Goal: Find contact information: Find contact information

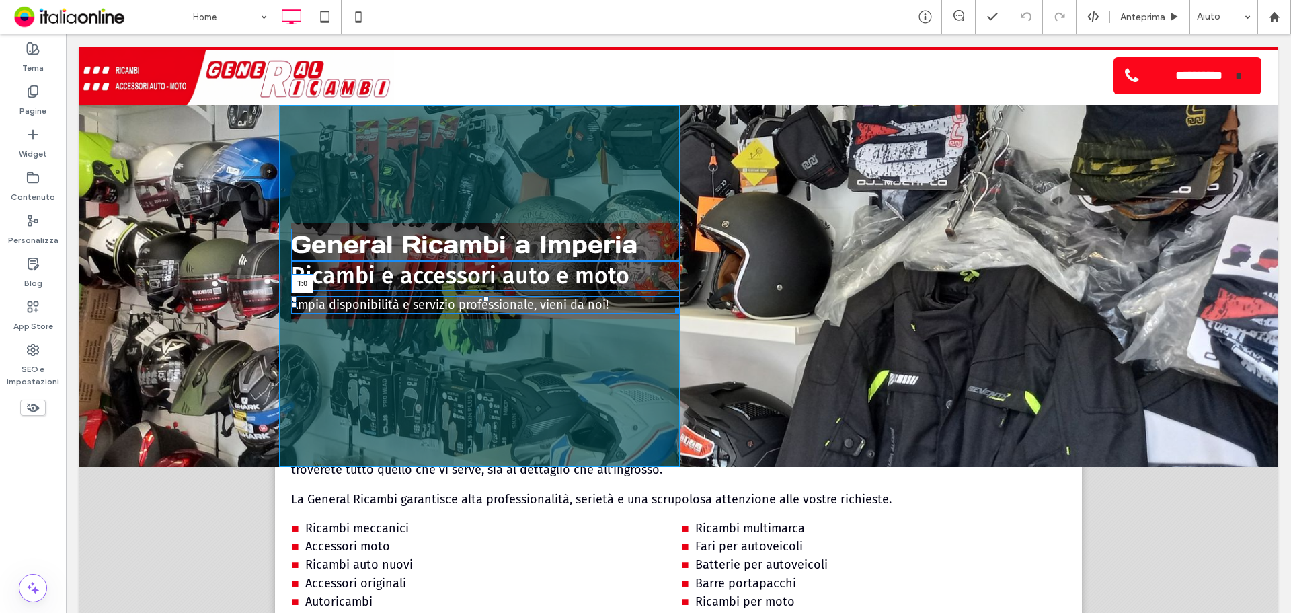
click at [483, 297] on div at bounding box center [485, 298] width 5 height 5
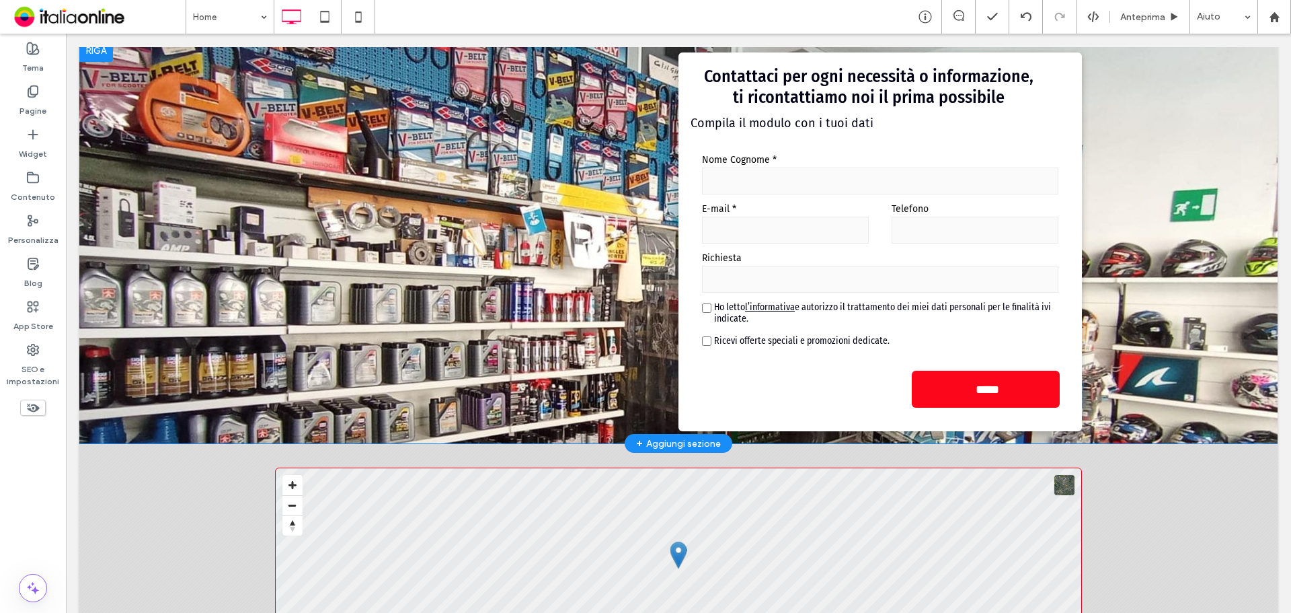
scroll to position [512, 0]
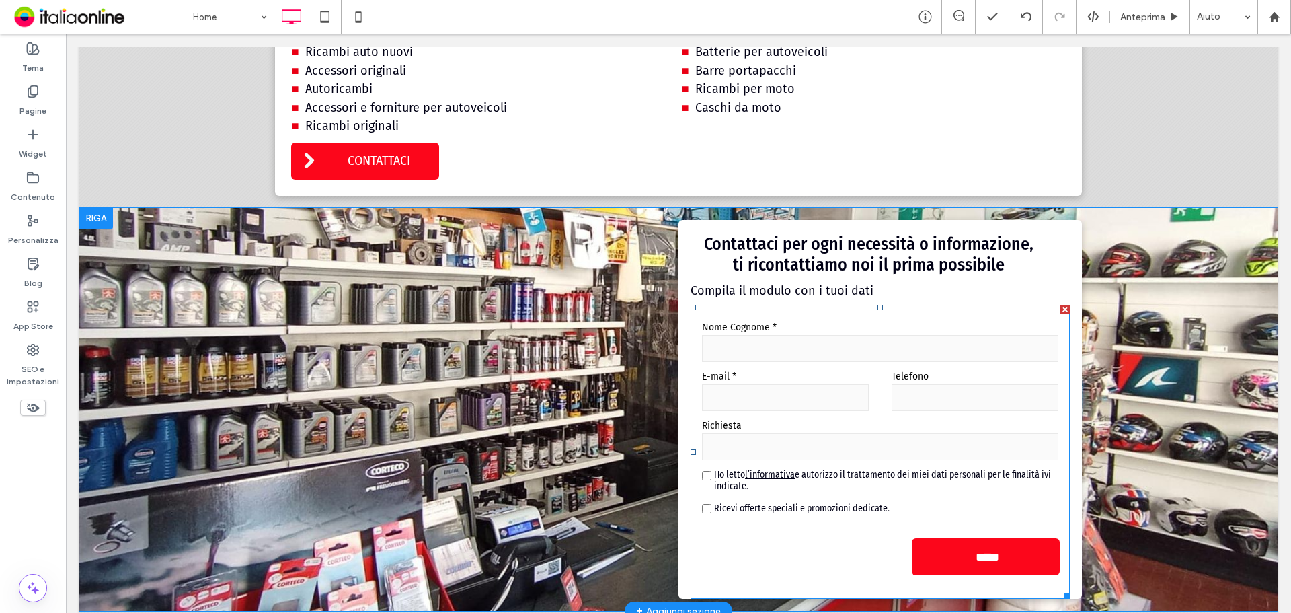
click at [834, 353] on input "text" at bounding box center [880, 348] width 356 height 27
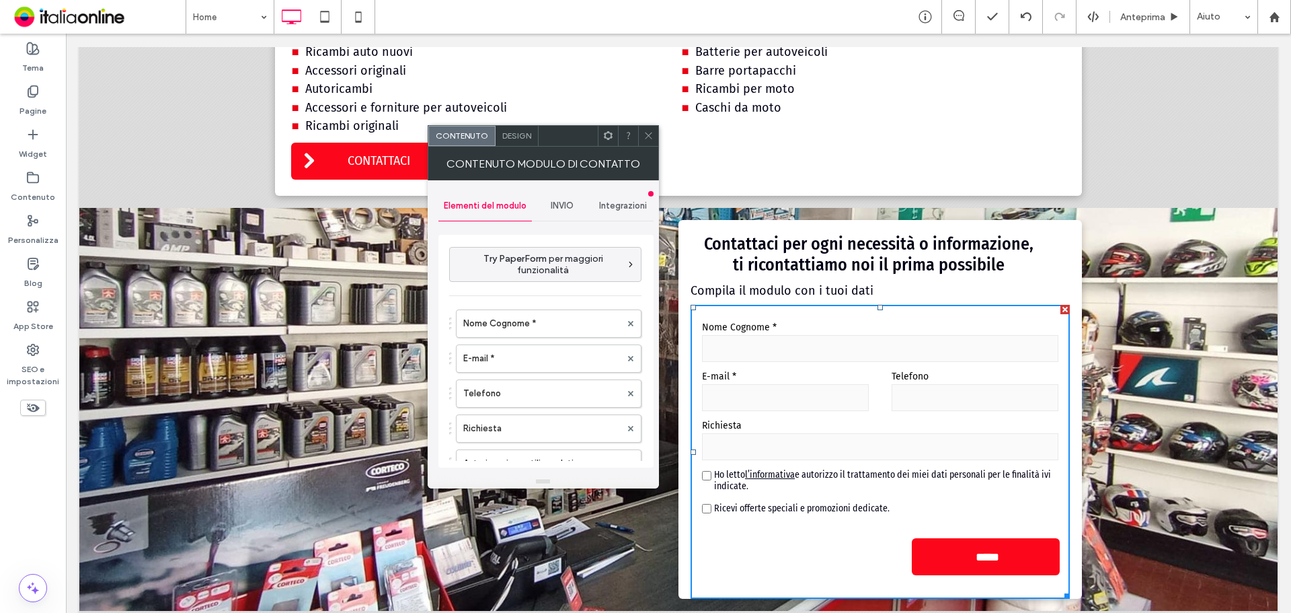
click at [553, 208] on span "INVIO" at bounding box center [562, 205] width 23 height 11
click at [532, 265] on label "Nuova notifica di invio" at bounding box center [547, 269] width 180 height 27
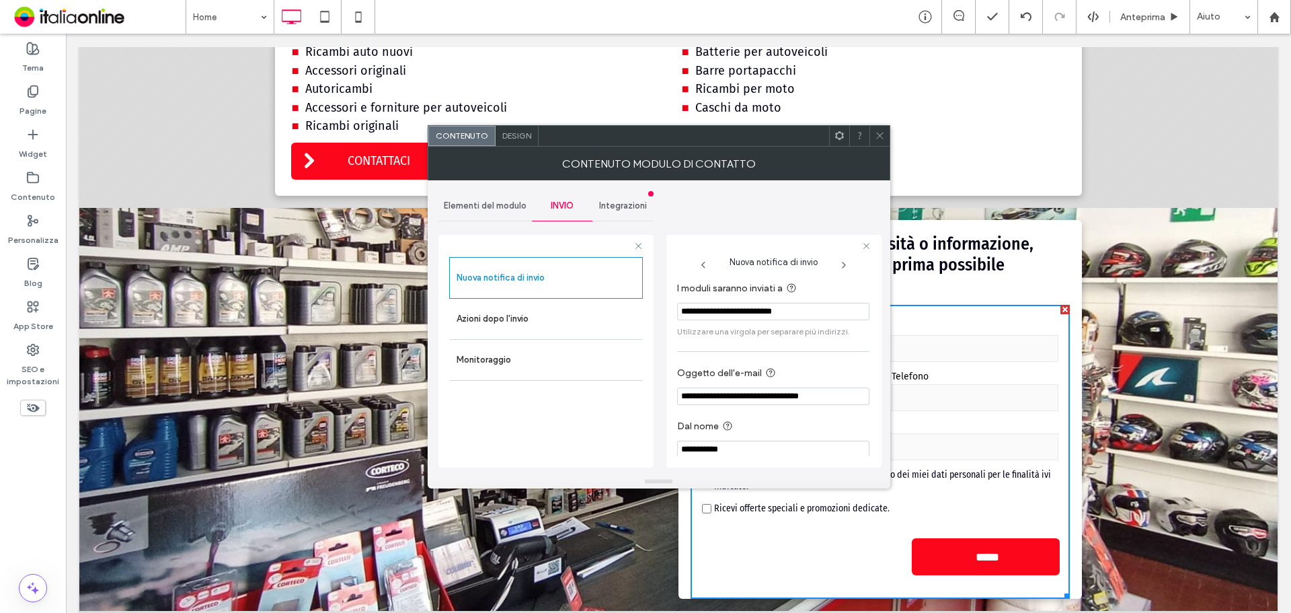
drag, startPoint x: 877, startPoint y: 132, endPoint x: 519, endPoint y: 32, distance: 371.5
click at [877, 132] on icon at bounding box center [880, 135] width 10 height 10
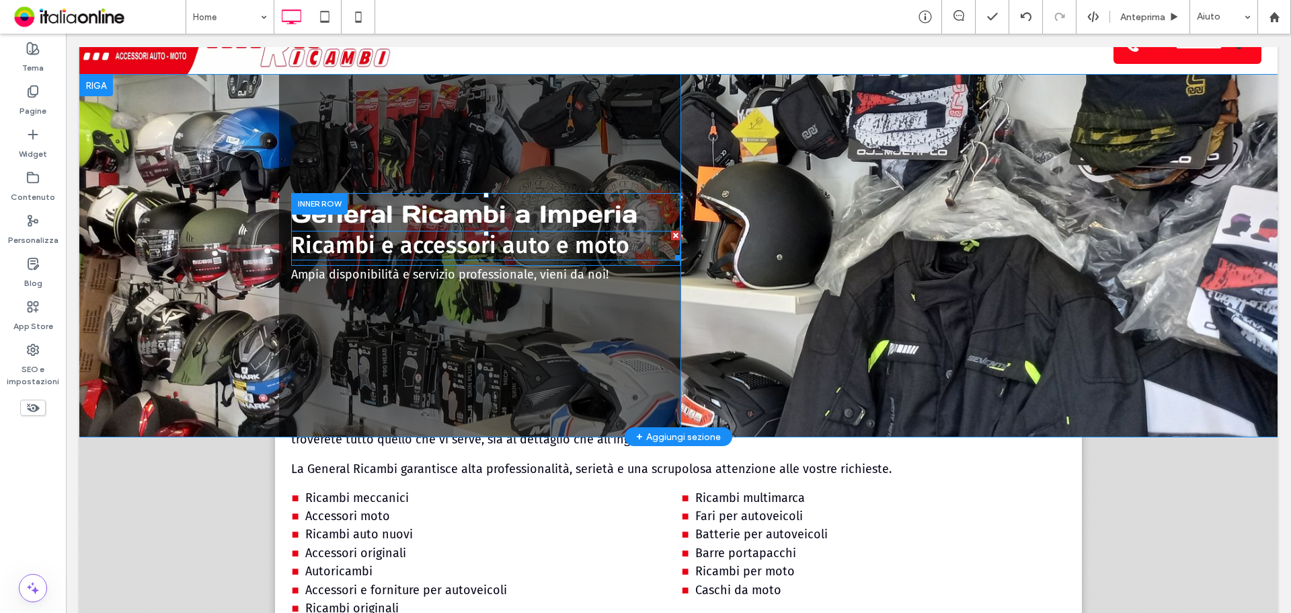
scroll to position [0, 0]
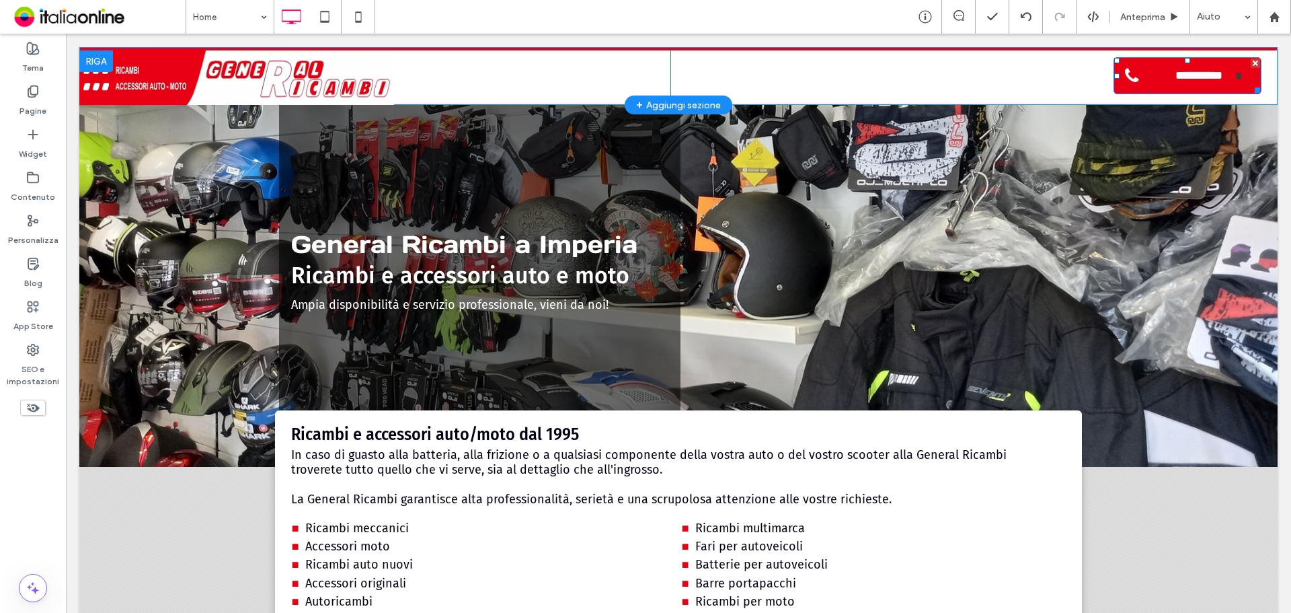
click at [1163, 77] on span "**********" at bounding box center [1199, 76] width 73 height 28
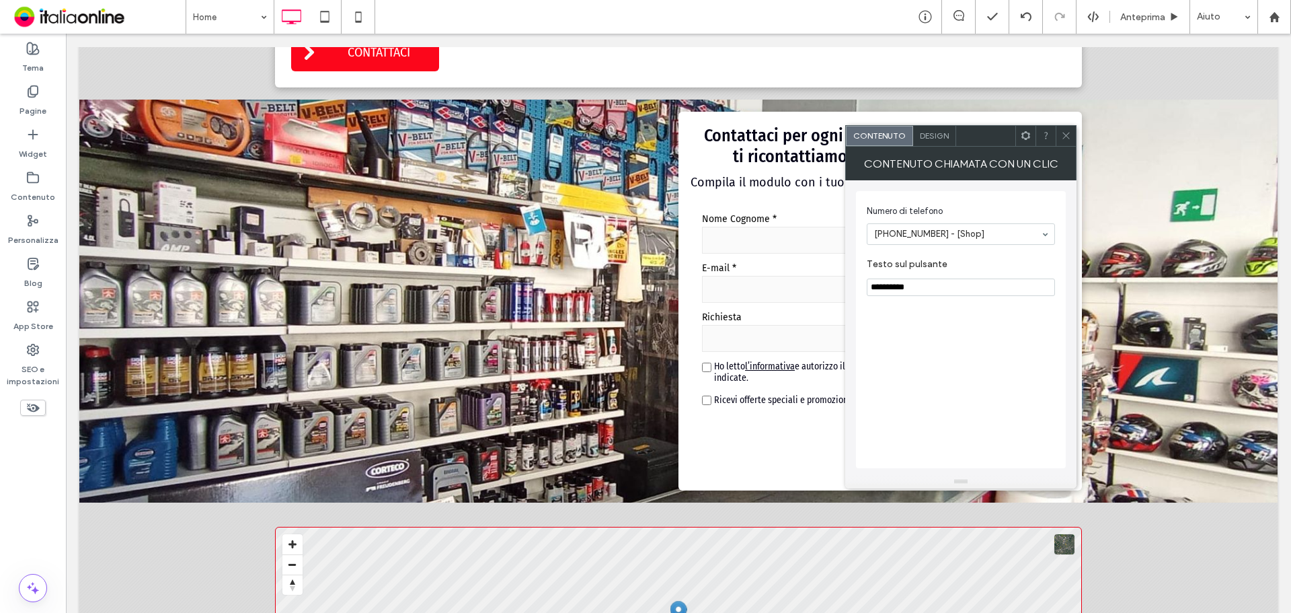
scroll to position [672, 0]
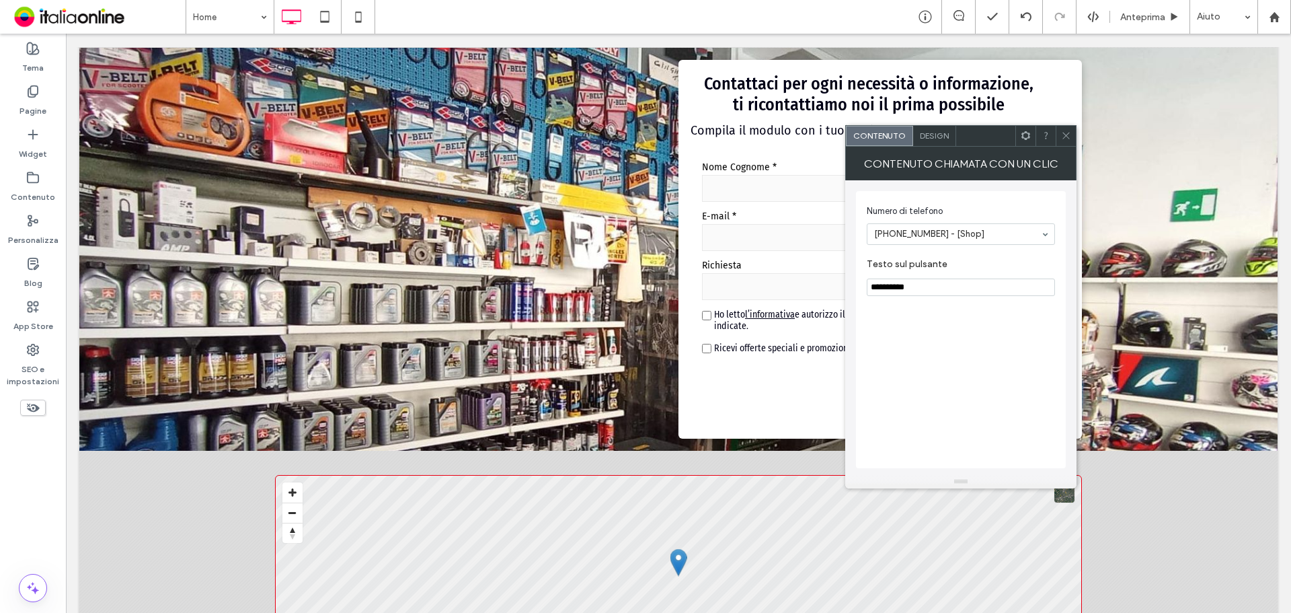
drag, startPoint x: 1070, startPoint y: 131, endPoint x: 977, endPoint y: 138, distance: 93.7
click at [1070, 132] on icon at bounding box center [1066, 135] width 10 height 10
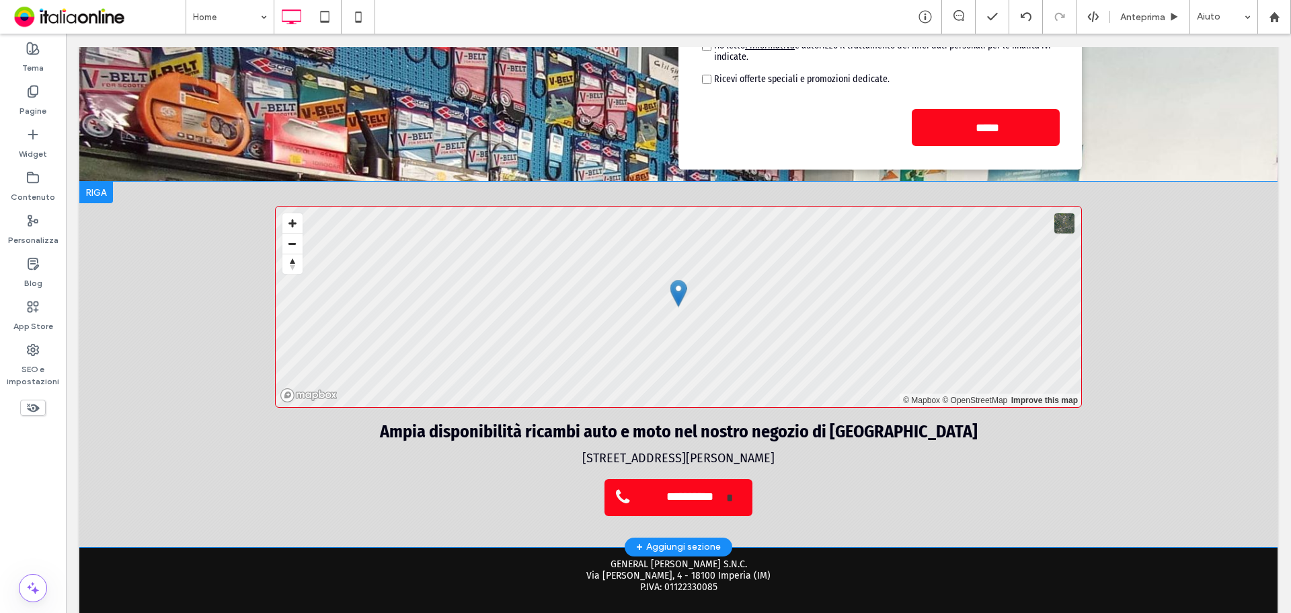
scroll to position [983, 0]
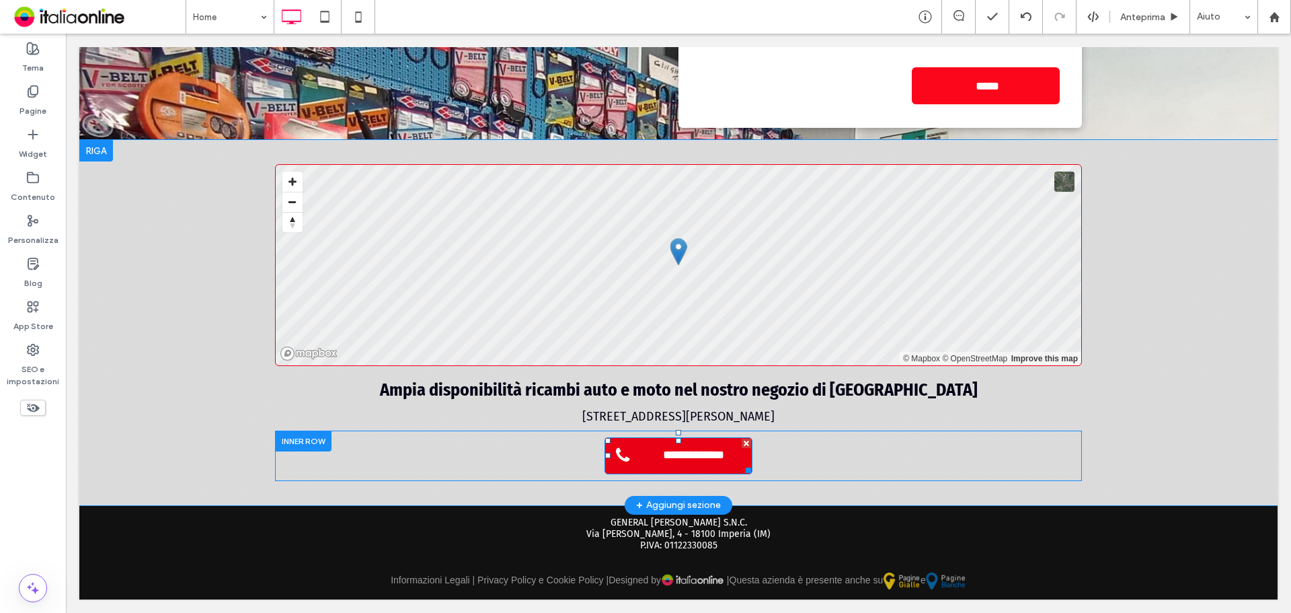
click at [676, 458] on span "**********" at bounding box center [694, 452] width 73 height 28
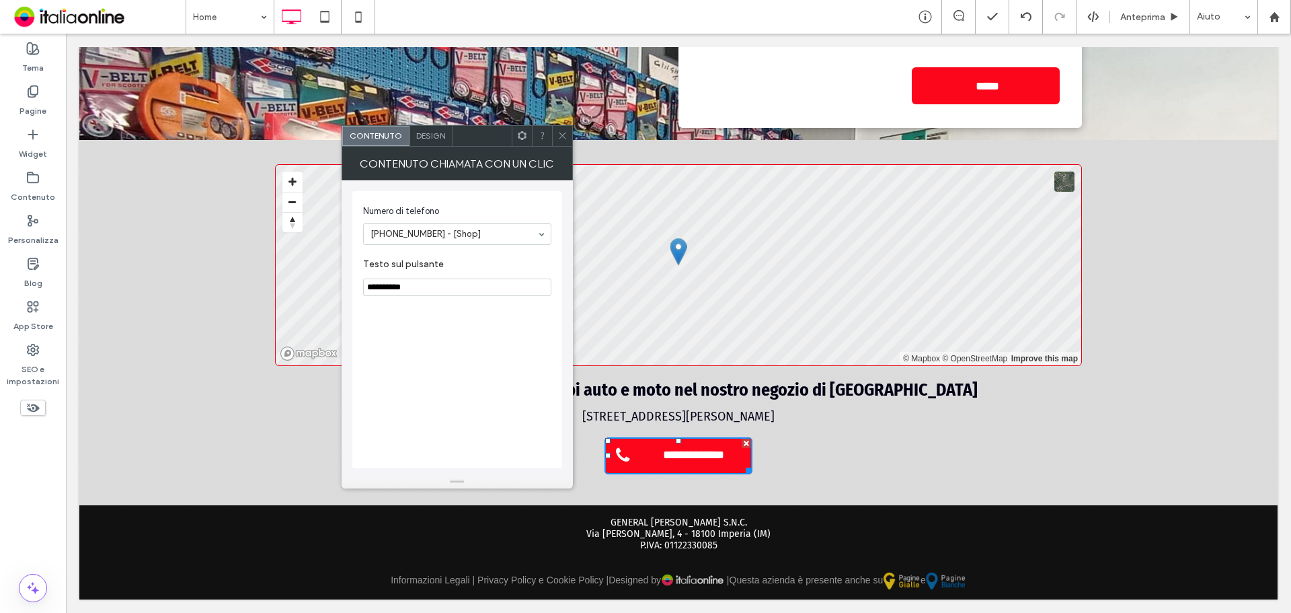
click at [561, 134] on icon at bounding box center [562, 135] width 10 height 10
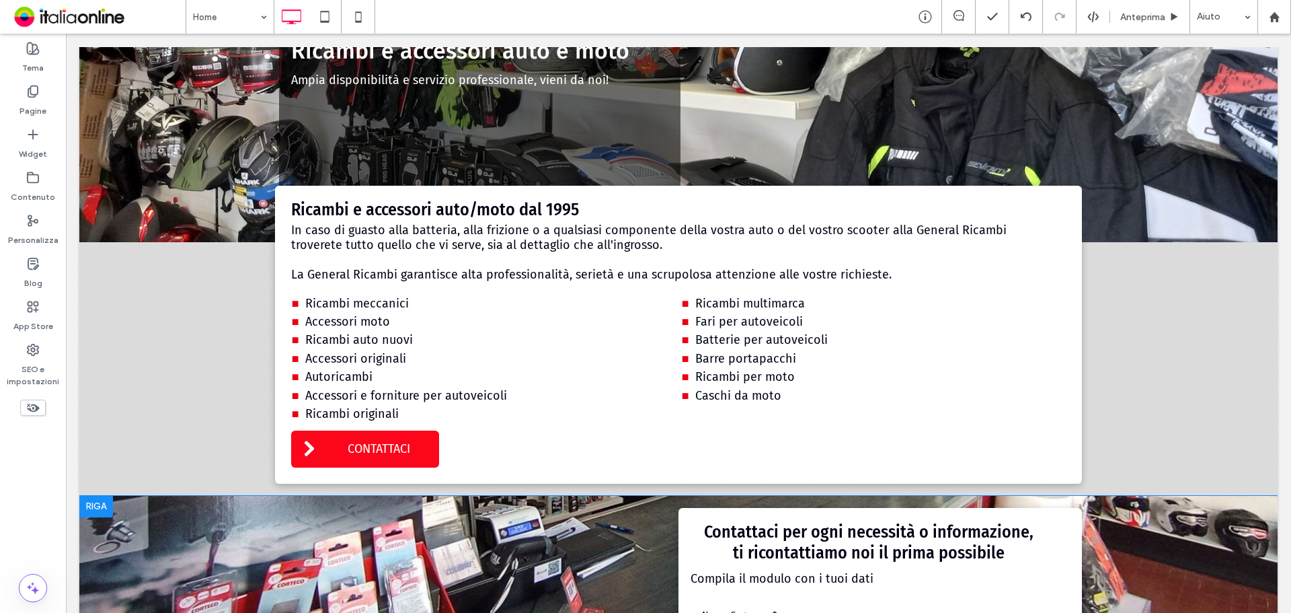
scroll to position [0, 0]
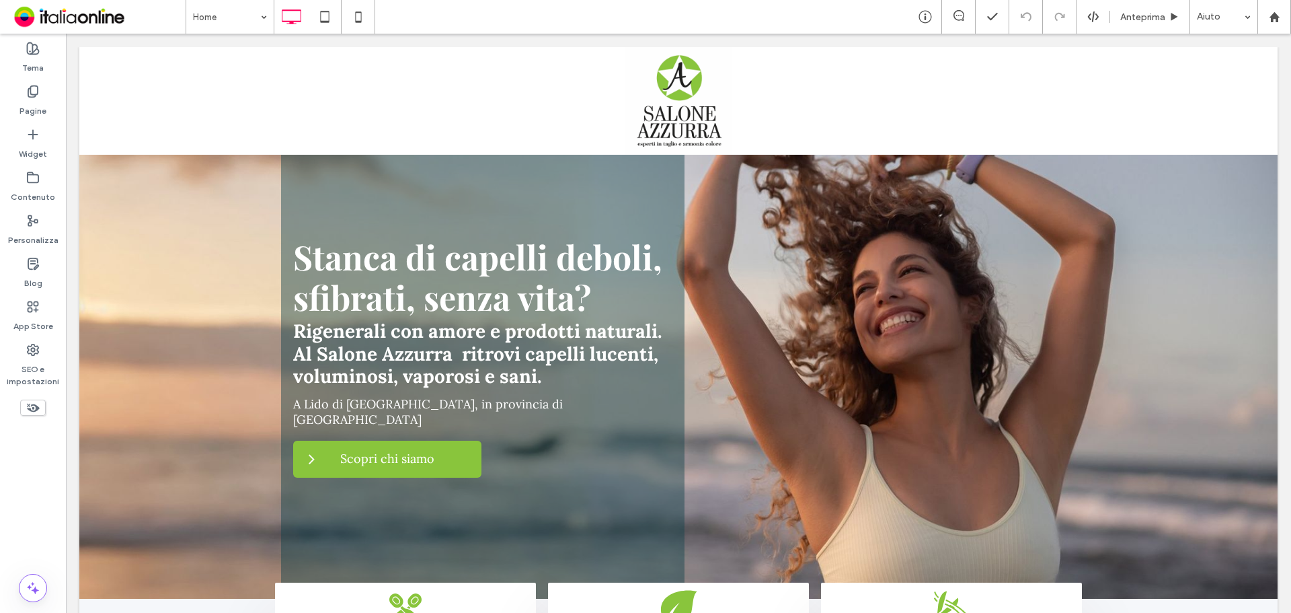
scroll to position [403, 0]
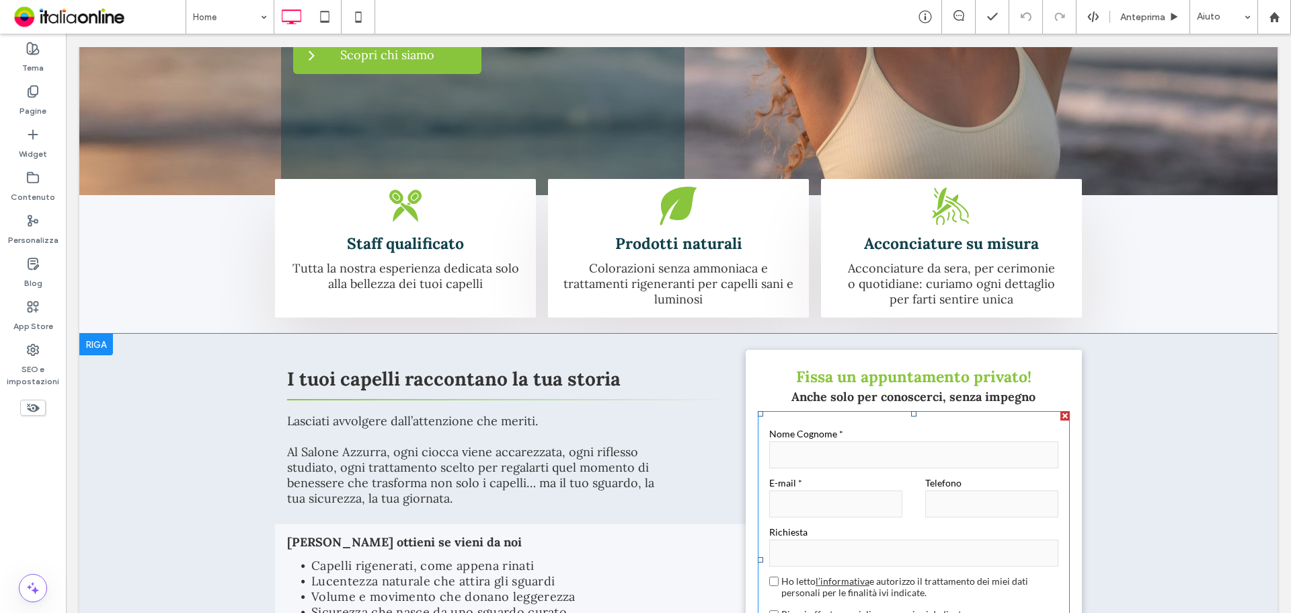
click at [834, 428] on label "Nome Cognome *" at bounding box center [913, 433] width 289 height 11
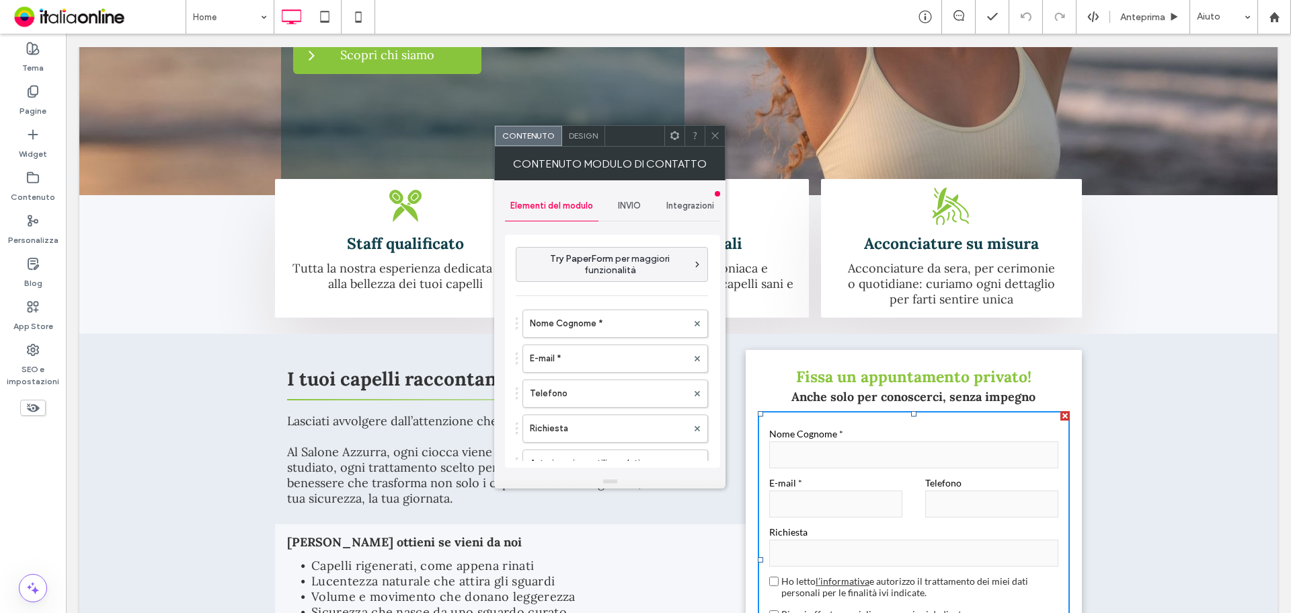
click at [631, 209] on span "INVIO" at bounding box center [629, 205] width 23 height 11
click at [613, 286] on div "Nuova notifica di invio" at bounding box center [612, 268] width 193 height 41
click at [645, 264] on label "Nuova notifica di invio" at bounding box center [613, 269] width 180 height 27
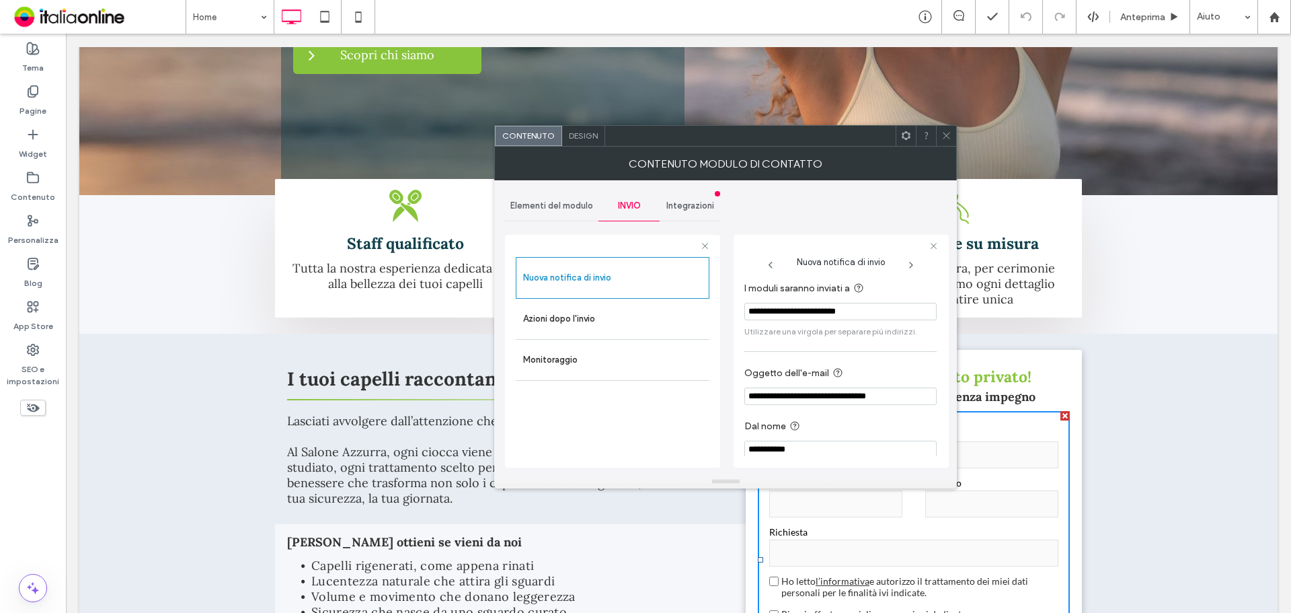
click at [943, 132] on icon at bounding box center [946, 135] width 10 height 10
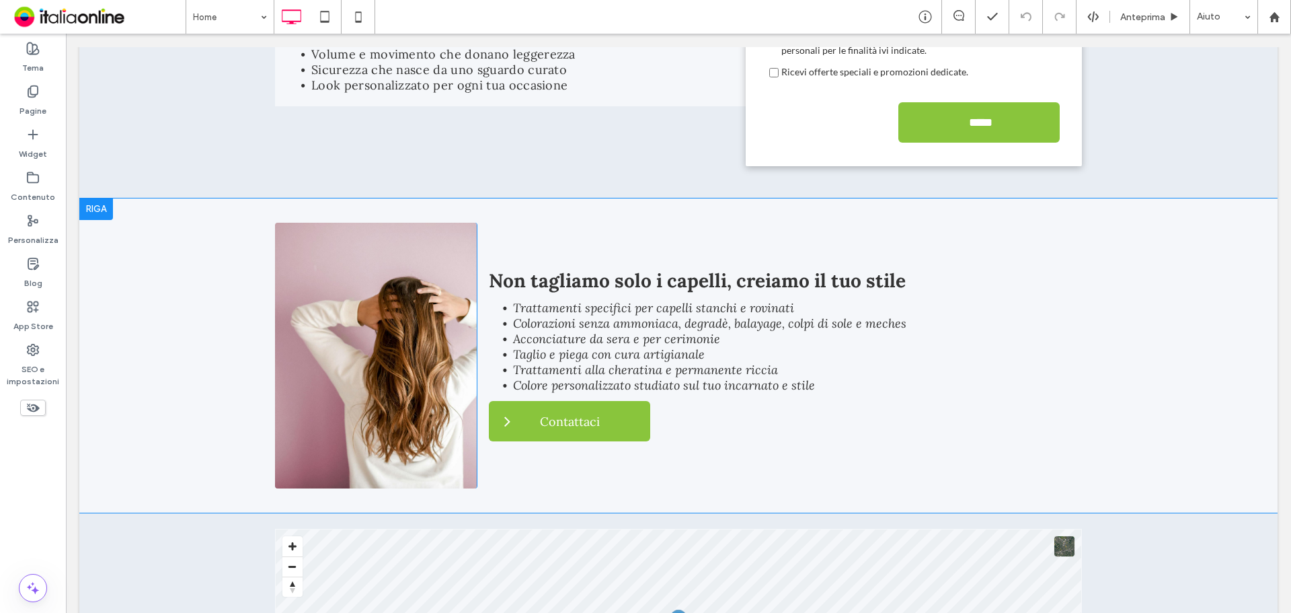
scroll to position [1009, 0]
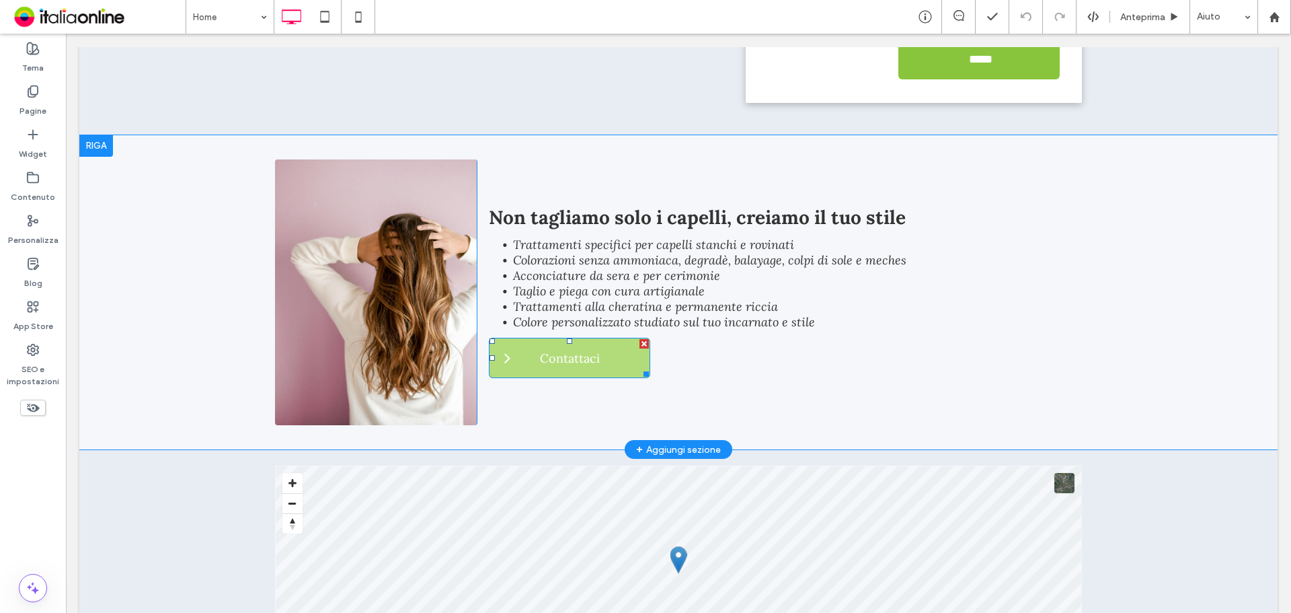
click at [519, 359] on link "Contattaci" at bounding box center [569, 358] width 161 height 40
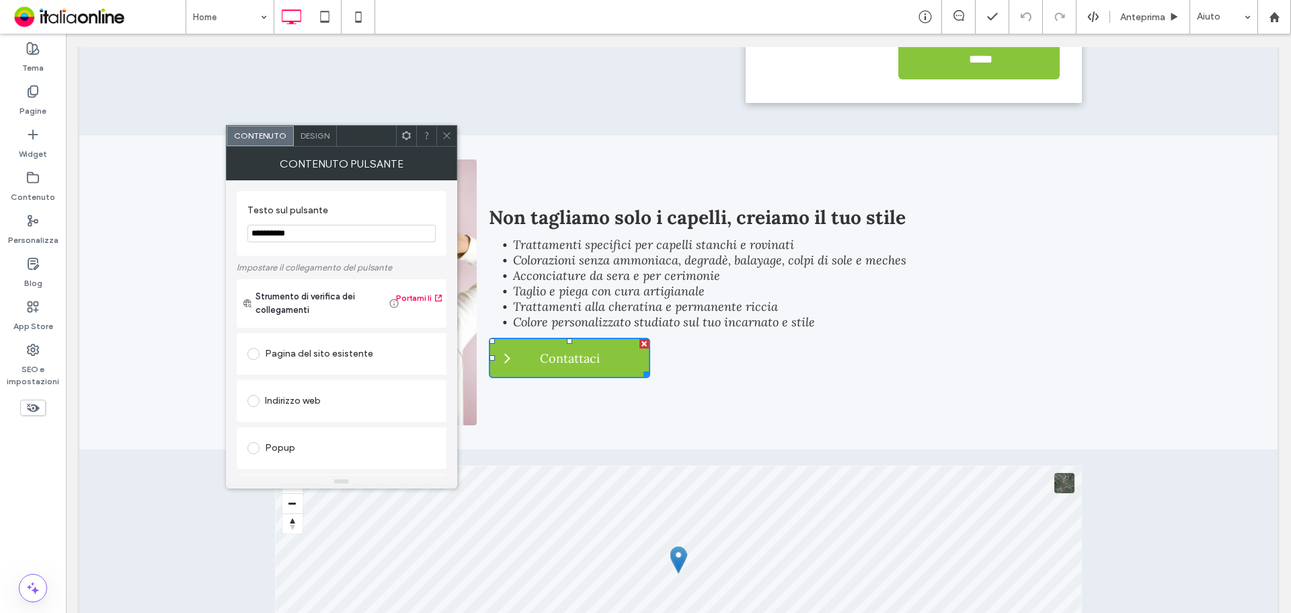
click at [448, 141] on span at bounding box center [447, 136] width 10 height 20
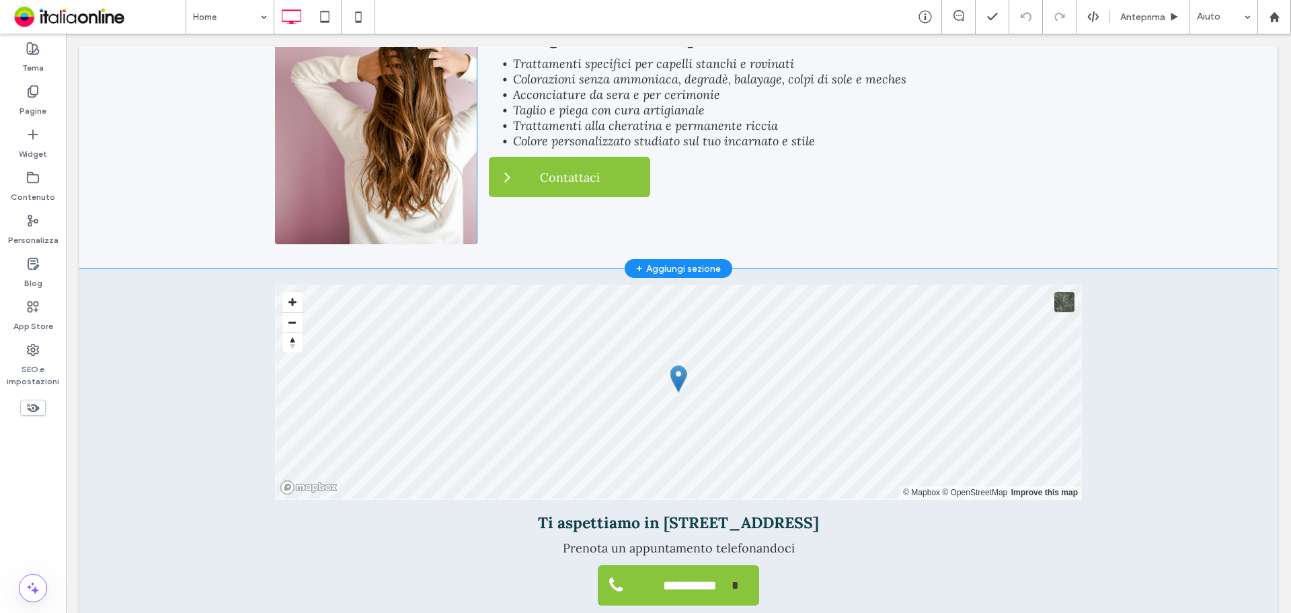
scroll to position [1321, 0]
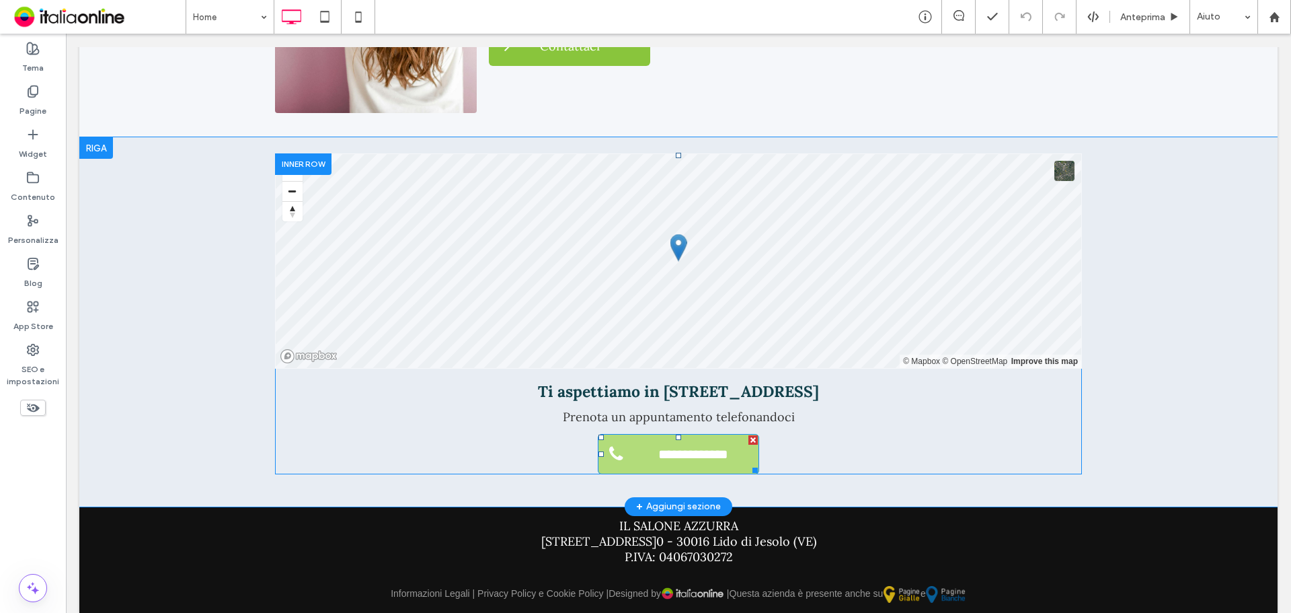
click at [698, 451] on span "**********" at bounding box center [695, 450] width 83 height 30
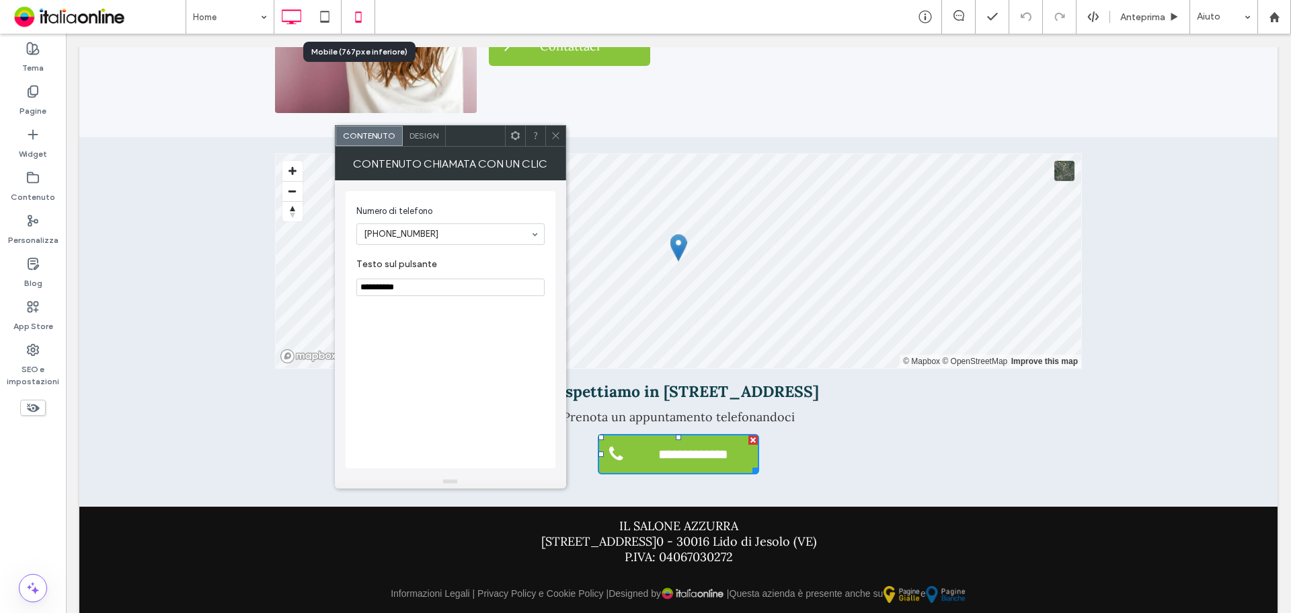
click at [347, 16] on icon at bounding box center [358, 16] width 27 height 27
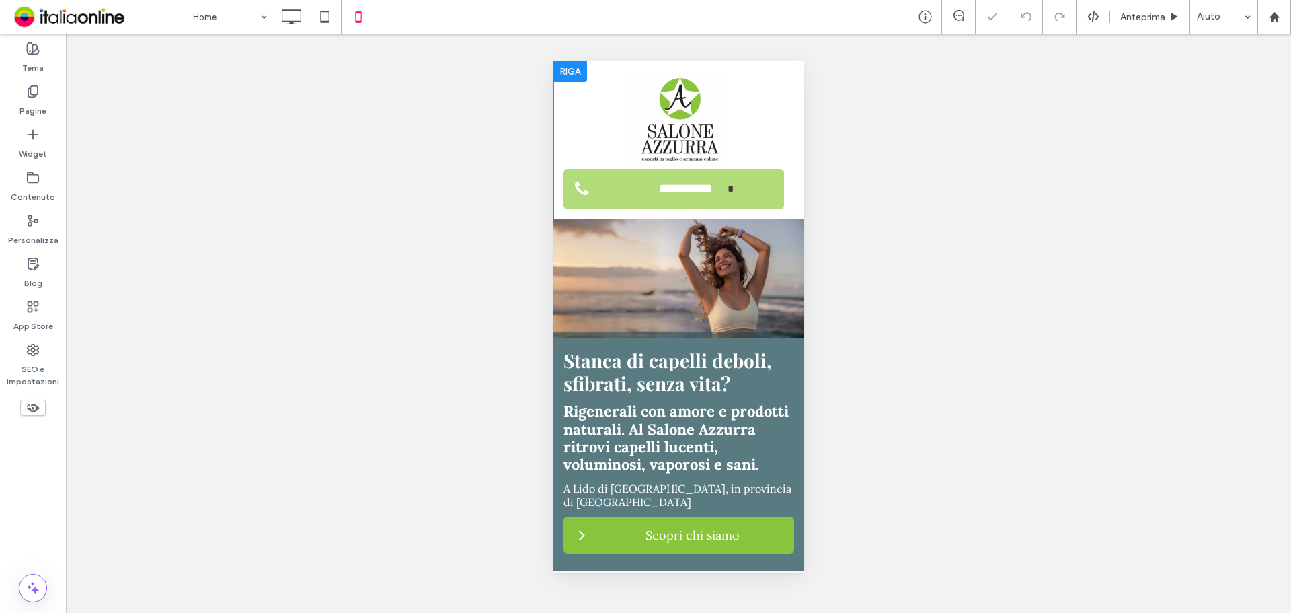
scroll to position [0, 0]
click at [650, 200] on span "**********" at bounding box center [684, 189] width 83 height 30
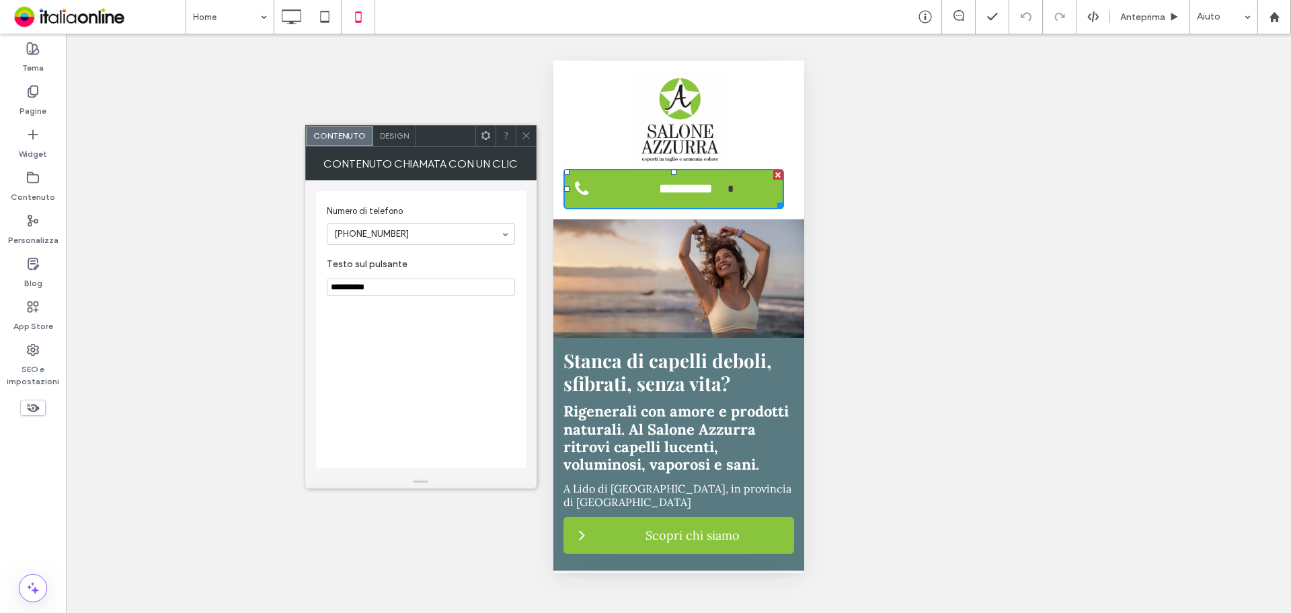
click at [527, 136] on icon at bounding box center [526, 135] width 10 height 10
